Goal: Task Accomplishment & Management: Use online tool/utility

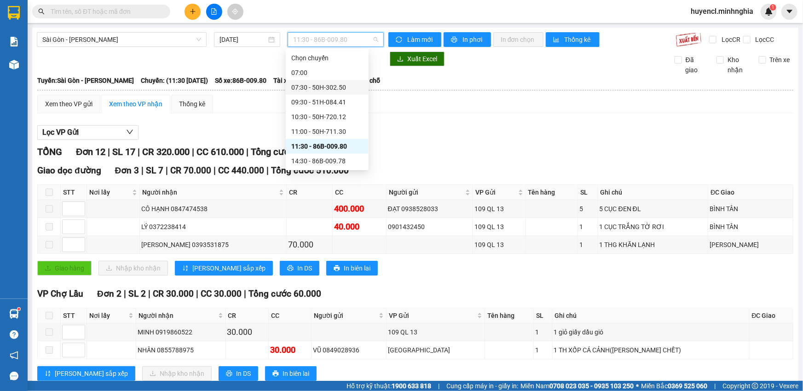
click at [346, 88] on div "07:30 - 50H-302.50" at bounding box center [327, 87] width 72 height 10
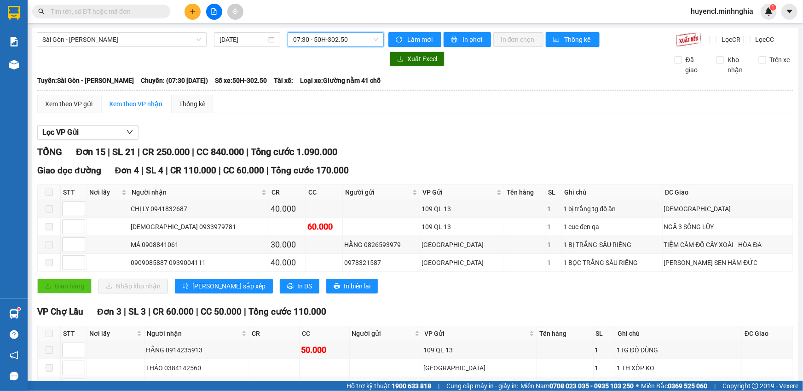
click at [306, 44] on span "07:30 - 50H-302.50" at bounding box center [335, 40] width 85 height 14
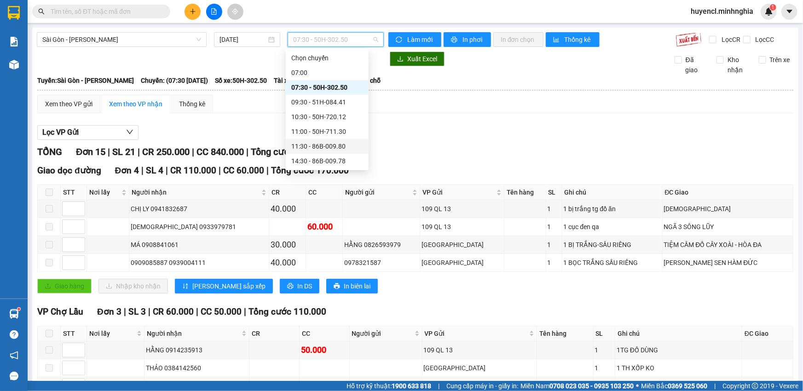
click at [308, 146] on div "11:30 - 86B-009.80" at bounding box center [327, 146] width 72 height 10
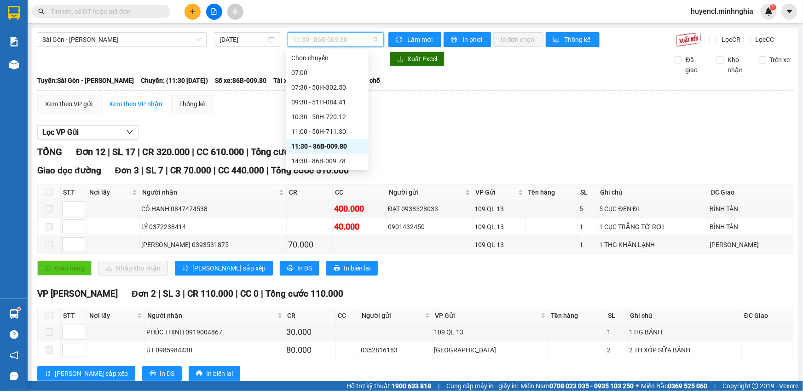
click at [318, 36] on span "11:30 - 86B-009.80" at bounding box center [335, 40] width 85 height 14
drag, startPoint x: 322, startPoint y: 156, endPoint x: 336, endPoint y: 130, distance: 30.0
click at [336, 130] on div "Chọn chuyến 07:00 07:30 - 50H-302.50 09:30 - 51H-084.41 10:30 - 50H-720.12 11:0…" at bounding box center [327, 154] width 83 height 206
click at [336, 130] on div "11:00 - 50H-711.30" at bounding box center [327, 132] width 72 height 10
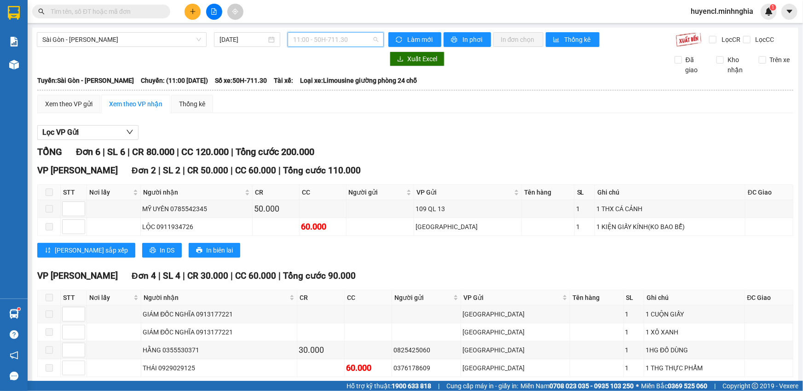
click at [323, 41] on span "11:00 - 50H-711.30" at bounding box center [335, 40] width 85 height 14
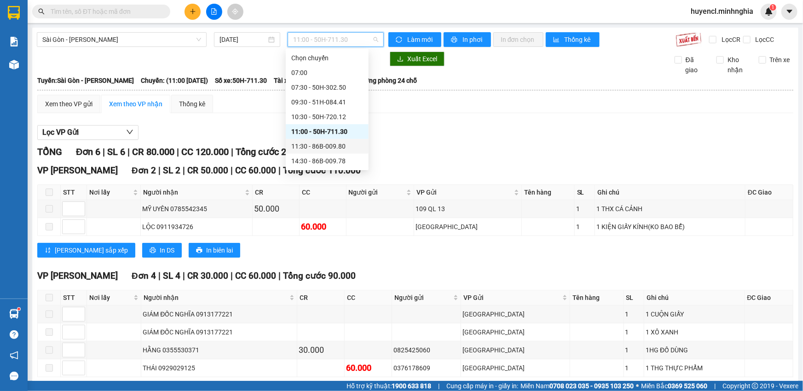
click at [331, 152] on div "11:30 - 86B-009.80" at bounding box center [327, 146] width 83 height 15
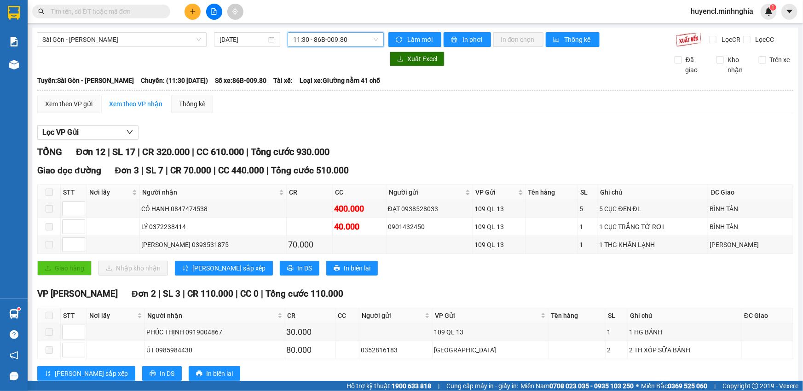
click at [357, 43] on span "11:30 - 86B-009.80" at bounding box center [335, 40] width 85 height 14
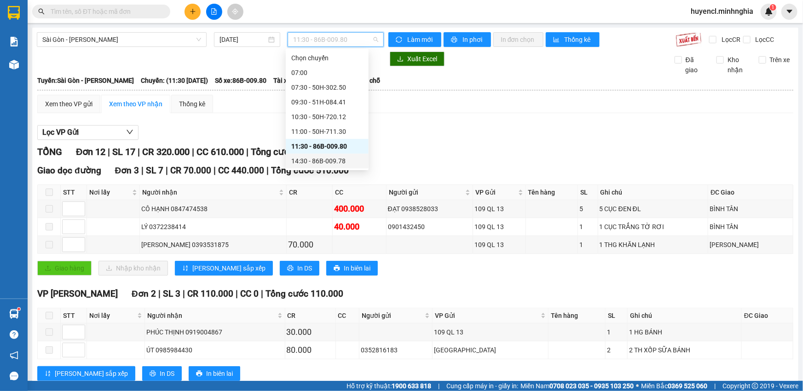
click at [328, 158] on div "14:30 - 86B-009.78" at bounding box center [327, 161] width 72 height 10
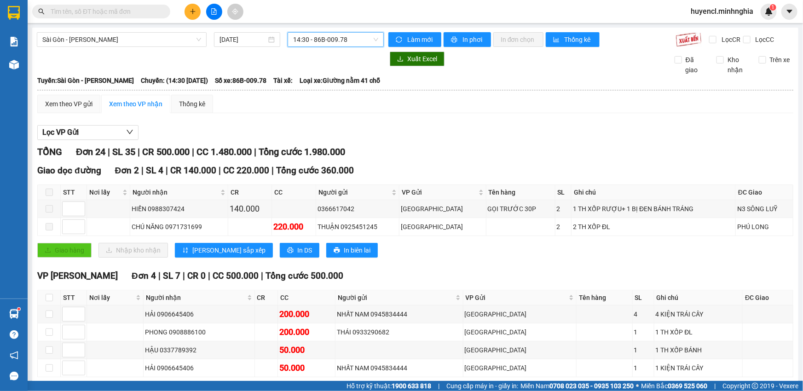
click at [347, 40] on span "14:30 - 86B-009.78" at bounding box center [335, 40] width 85 height 14
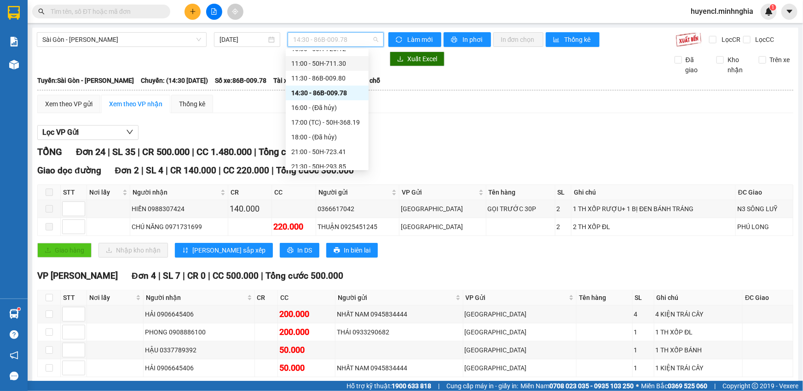
scroll to position [83, 0]
click at [341, 105] on div "17:00 (TC) - 50H-368.19" at bounding box center [327, 107] width 72 height 10
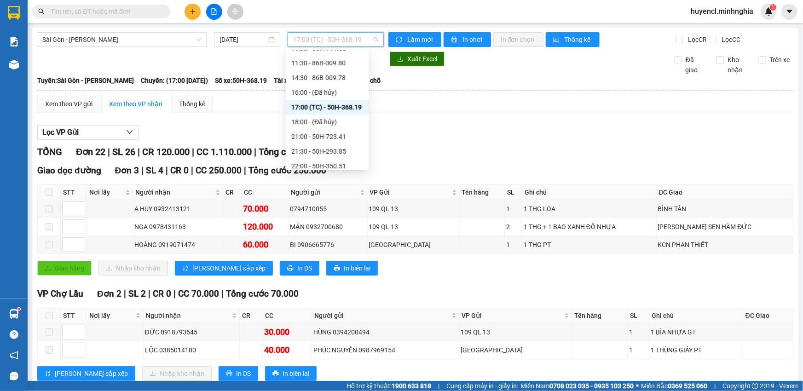
click at [315, 42] on span "17:00 (TC) - 50H-368.19" at bounding box center [335, 40] width 85 height 14
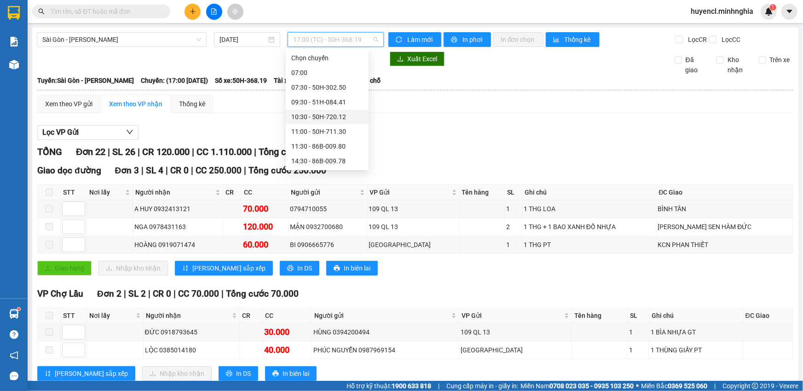
click at [337, 120] on div "10:30 - 50H-720.12" at bounding box center [327, 117] width 72 height 10
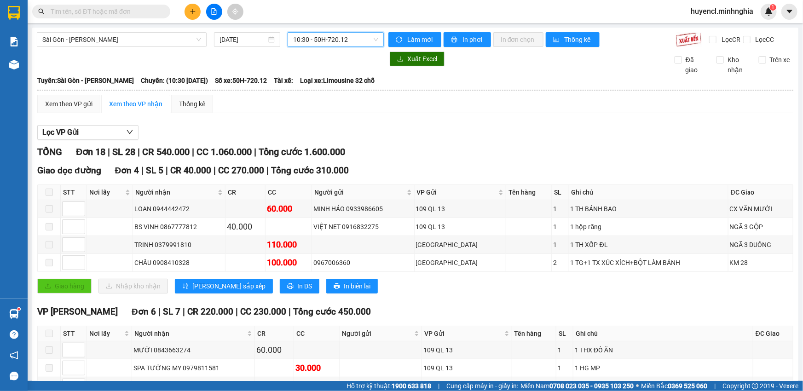
click at [356, 35] on span "10:30 - 50H-720.12" at bounding box center [335, 40] width 85 height 14
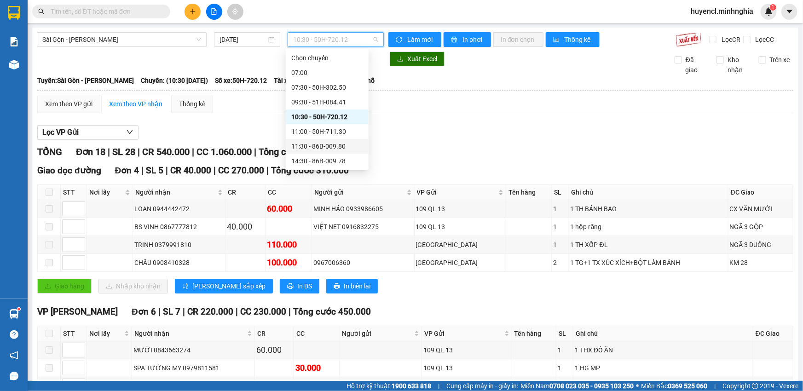
click at [350, 144] on div "11:30 - 86B-009.80" at bounding box center [327, 146] width 72 height 10
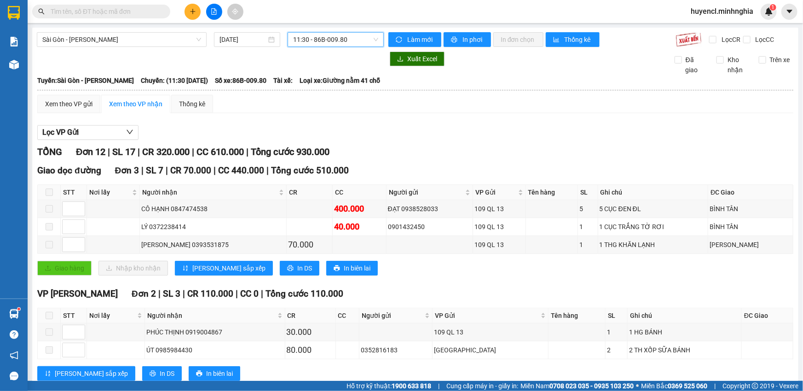
click at [335, 36] on span "11:30 - 86B-009.80" at bounding box center [335, 40] width 85 height 14
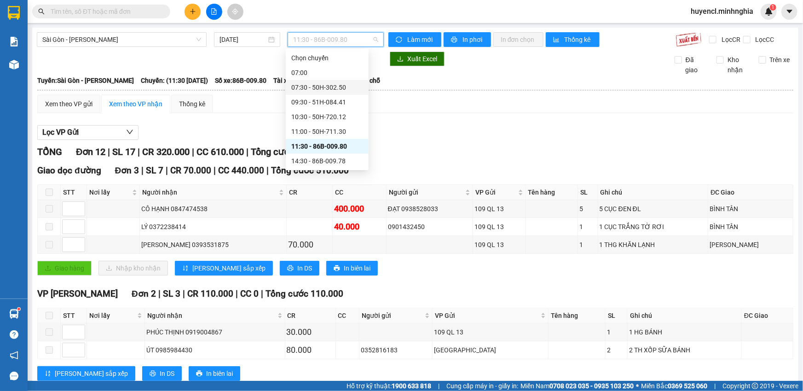
click at [336, 86] on div "07:30 - 50H-302.50" at bounding box center [327, 87] width 72 height 10
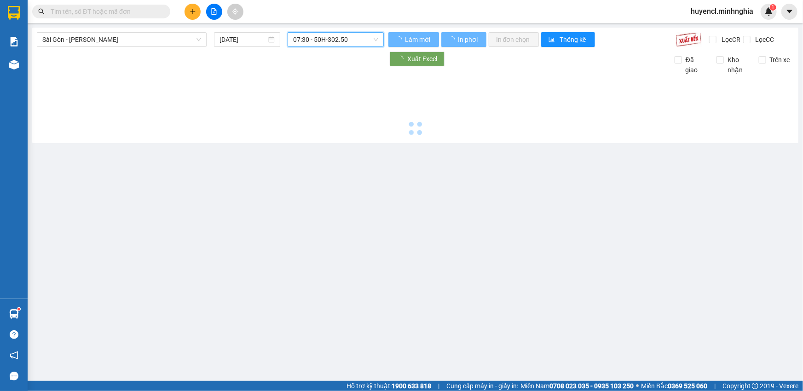
click at [337, 44] on span "07:30 - 50H-302.50" at bounding box center [335, 40] width 85 height 14
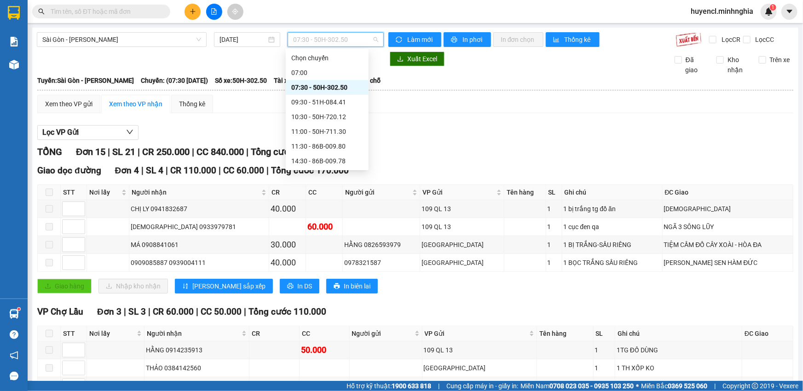
click at [361, 46] on span "07:30 - 50H-302.50" at bounding box center [335, 40] width 85 height 14
click at [323, 149] on div "11:30 - 86B-009.80" at bounding box center [327, 146] width 72 height 10
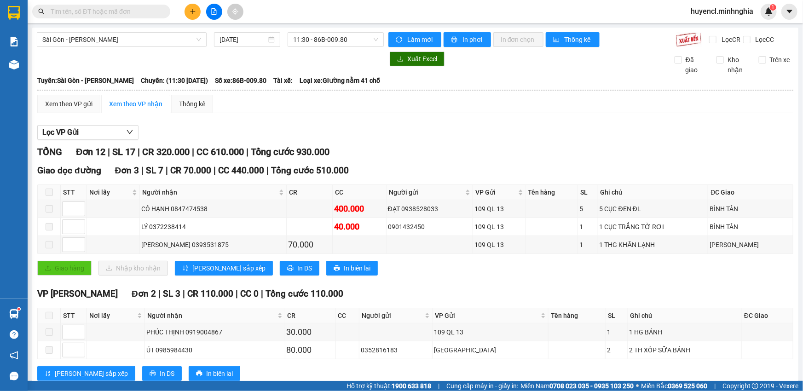
click at [103, 46] on span "Sài Gòn - [PERSON_NAME]" at bounding box center [121, 40] width 159 height 14
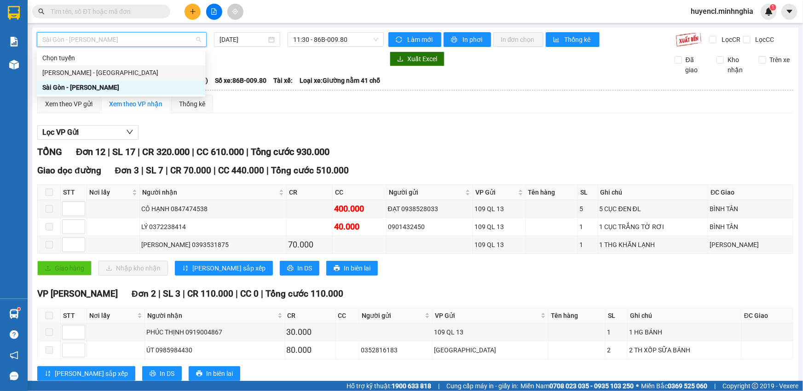
click at [120, 71] on div "[PERSON_NAME] - [GEOGRAPHIC_DATA]" at bounding box center [120, 73] width 157 height 10
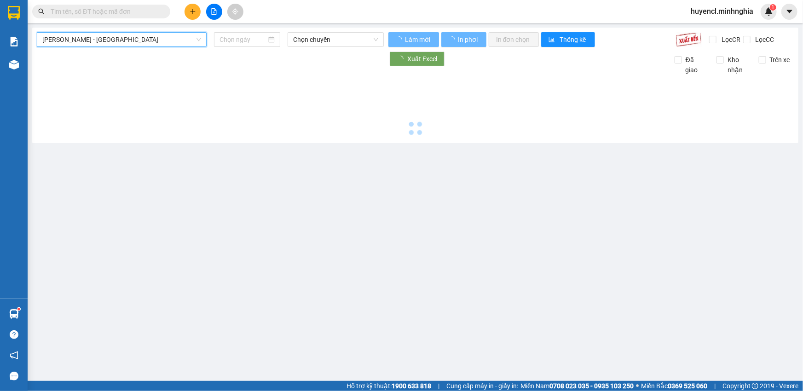
type input "[DATE]"
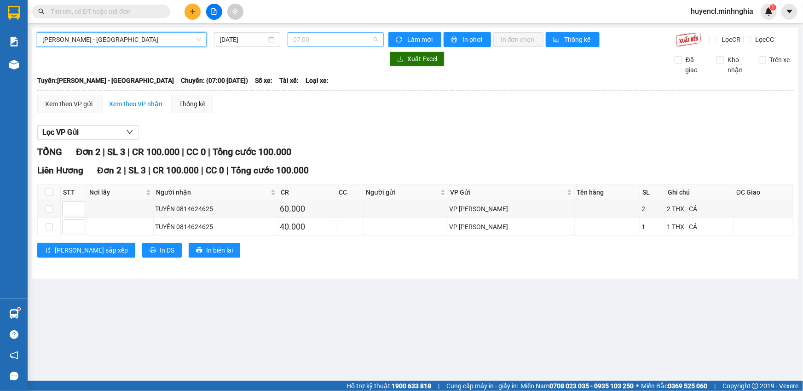
click at [305, 45] on span "07:00" at bounding box center [335, 40] width 85 height 14
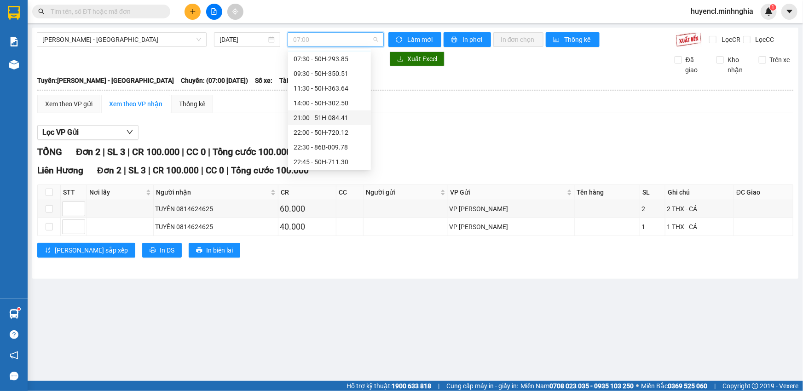
scroll to position [58, 0]
click at [125, 46] on span "[PERSON_NAME] - [GEOGRAPHIC_DATA]" at bounding box center [121, 40] width 159 height 14
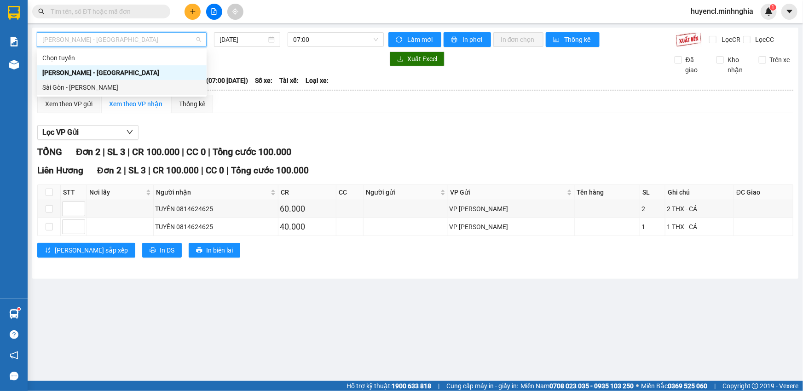
click at [116, 91] on div "Sài Gòn - [PERSON_NAME]" at bounding box center [121, 87] width 159 height 10
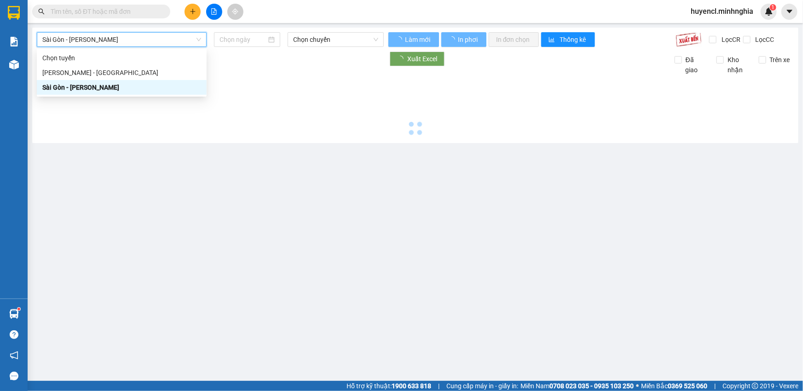
type input "[DATE]"
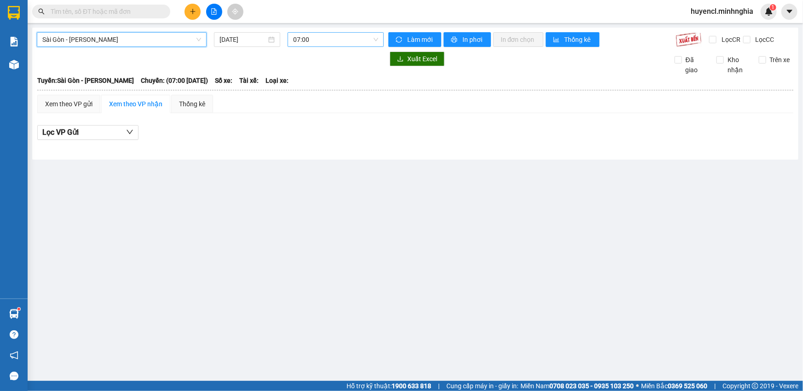
scroll to position [14, 0]
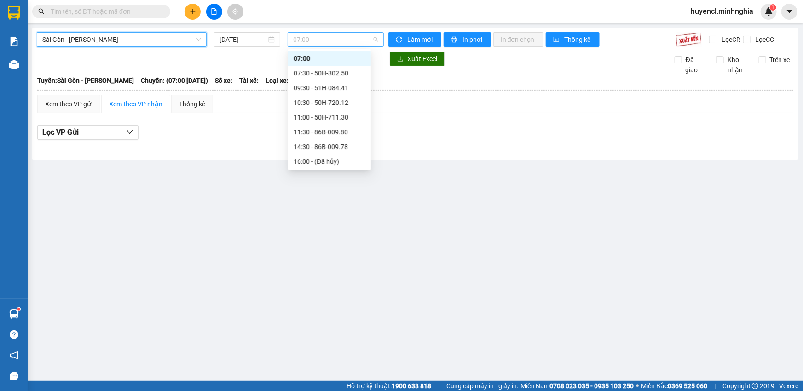
click at [363, 37] on span "07:00" at bounding box center [335, 40] width 85 height 14
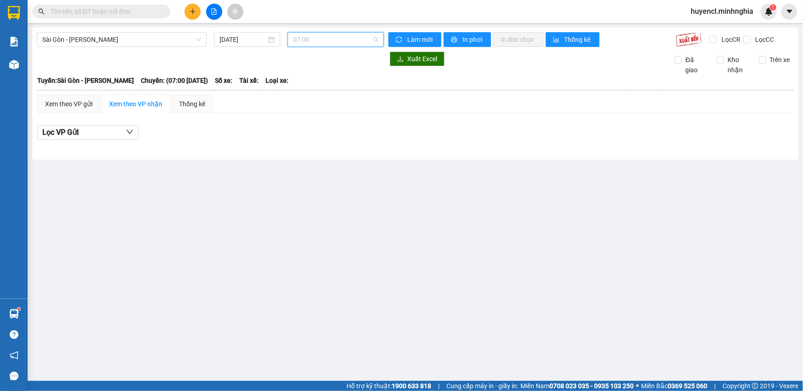
click at [338, 44] on span "07:00" at bounding box center [335, 40] width 85 height 14
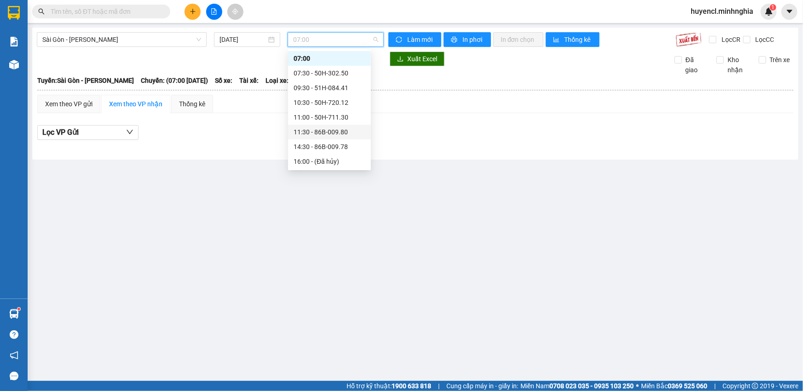
click at [355, 133] on div "11:30 - 86B-009.80" at bounding box center [330, 132] width 72 height 10
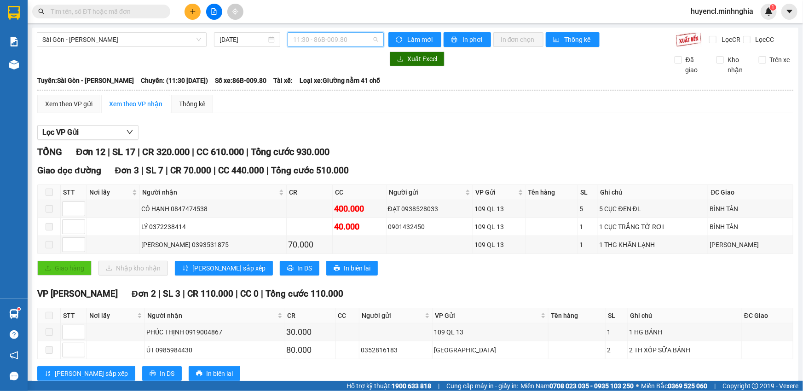
click at [327, 34] on span "11:30 - 86B-009.80" at bounding box center [335, 40] width 85 height 14
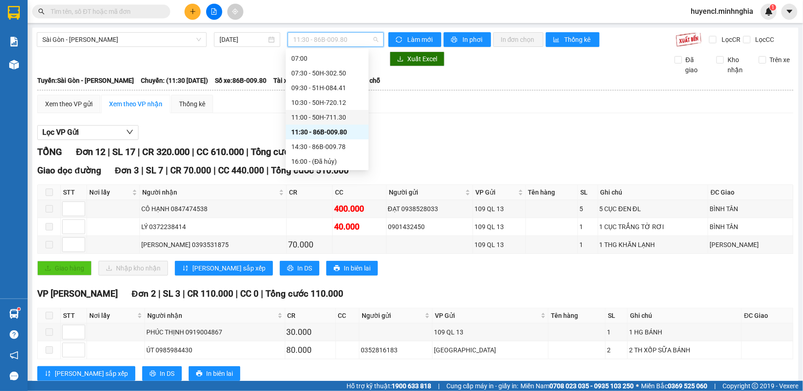
click at [327, 116] on div "11:00 - 50H-711.30" at bounding box center [327, 117] width 72 height 10
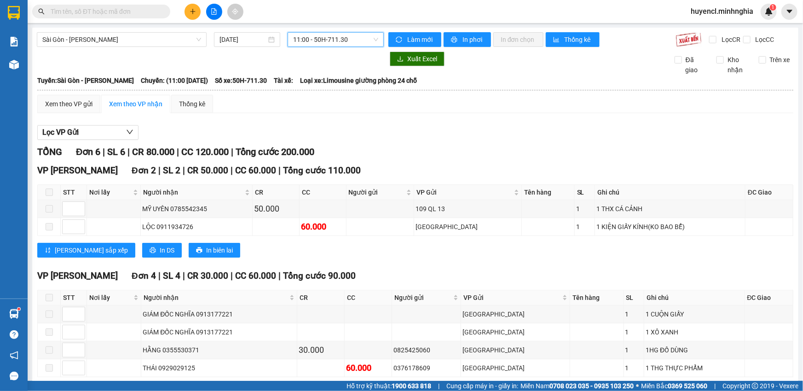
click at [326, 42] on span "11:00 - 50H-711.30" at bounding box center [335, 40] width 85 height 14
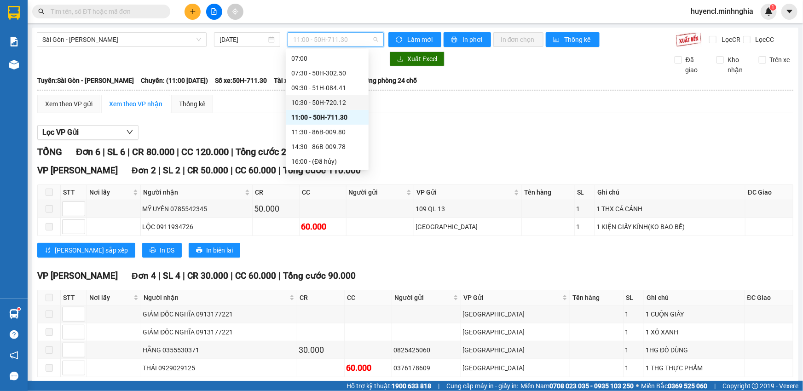
click at [329, 107] on div "10:30 - 50H-720.12" at bounding box center [327, 102] width 83 height 15
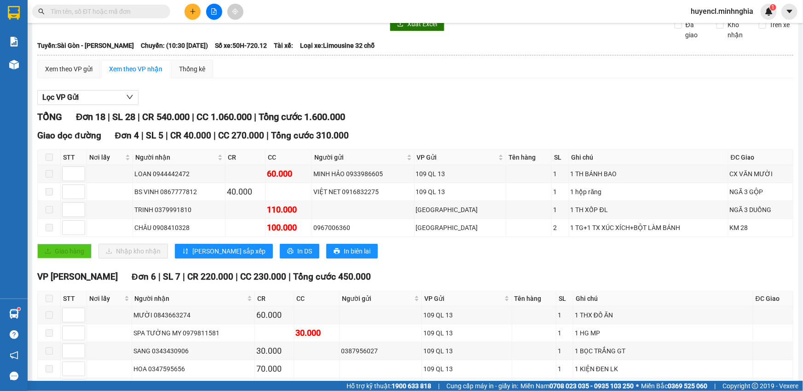
click at [489, 98] on div "Lọc VP Gửi" at bounding box center [415, 97] width 756 height 15
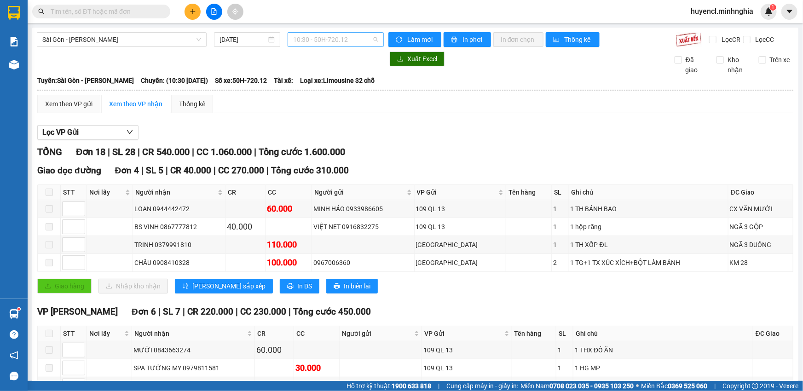
click at [329, 40] on span "10:30 - 50H-720.12" at bounding box center [335, 40] width 85 height 14
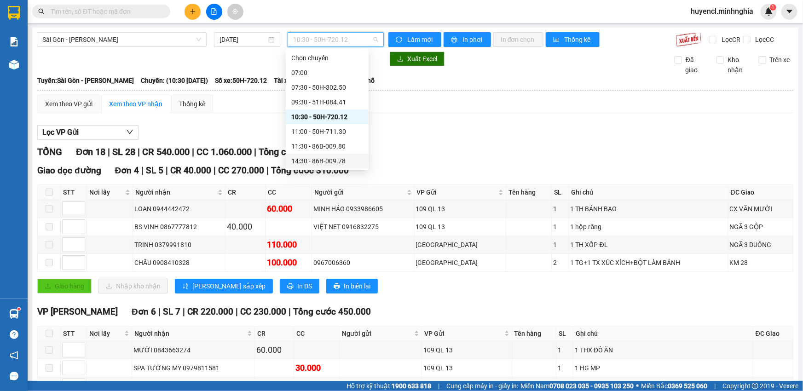
click at [323, 160] on div "14:30 - 86B-009.78" at bounding box center [327, 161] width 72 height 10
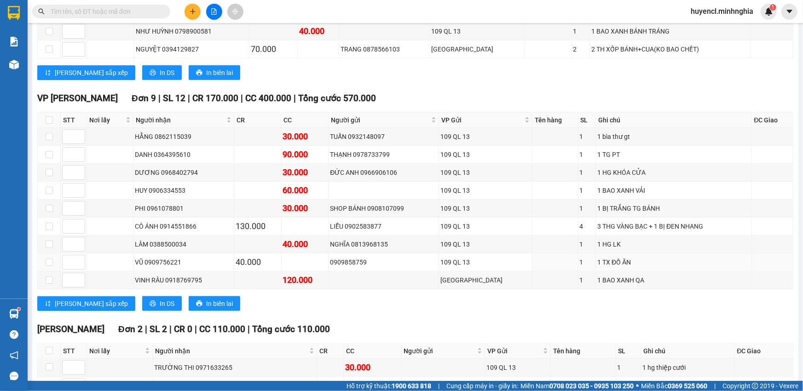
scroll to position [669, 0]
